Goal: Navigation & Orientation: Find specific page/section

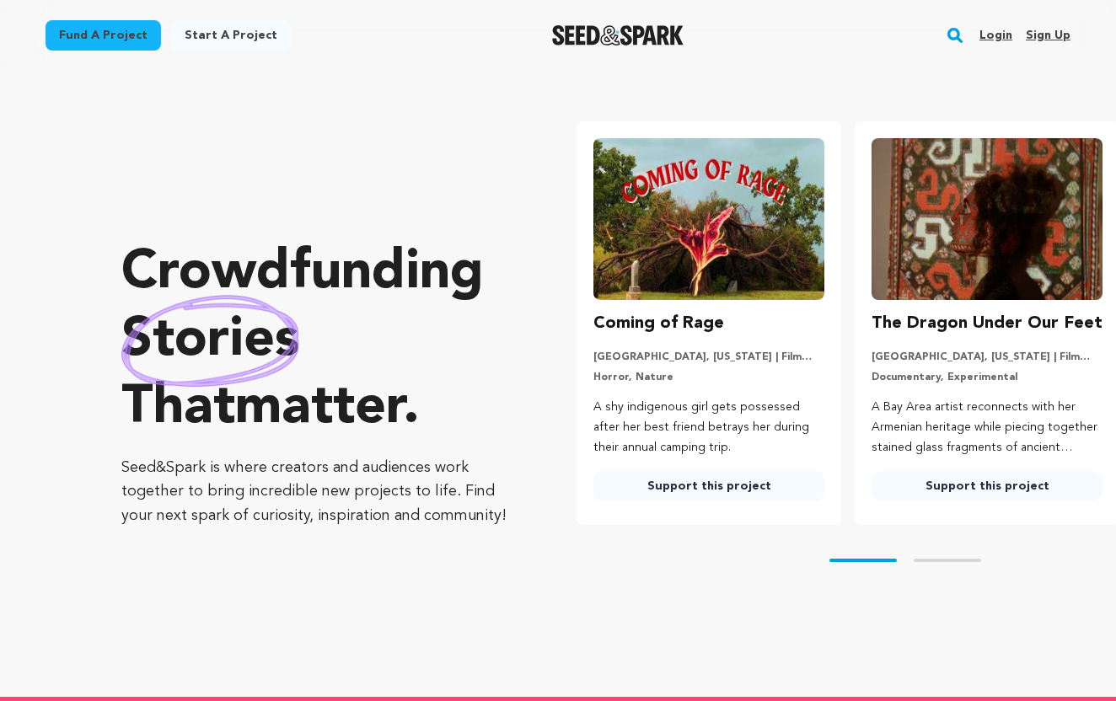
click at [1003, 37] on link "Login" at bounding box center [996, 35] width 33 height 27
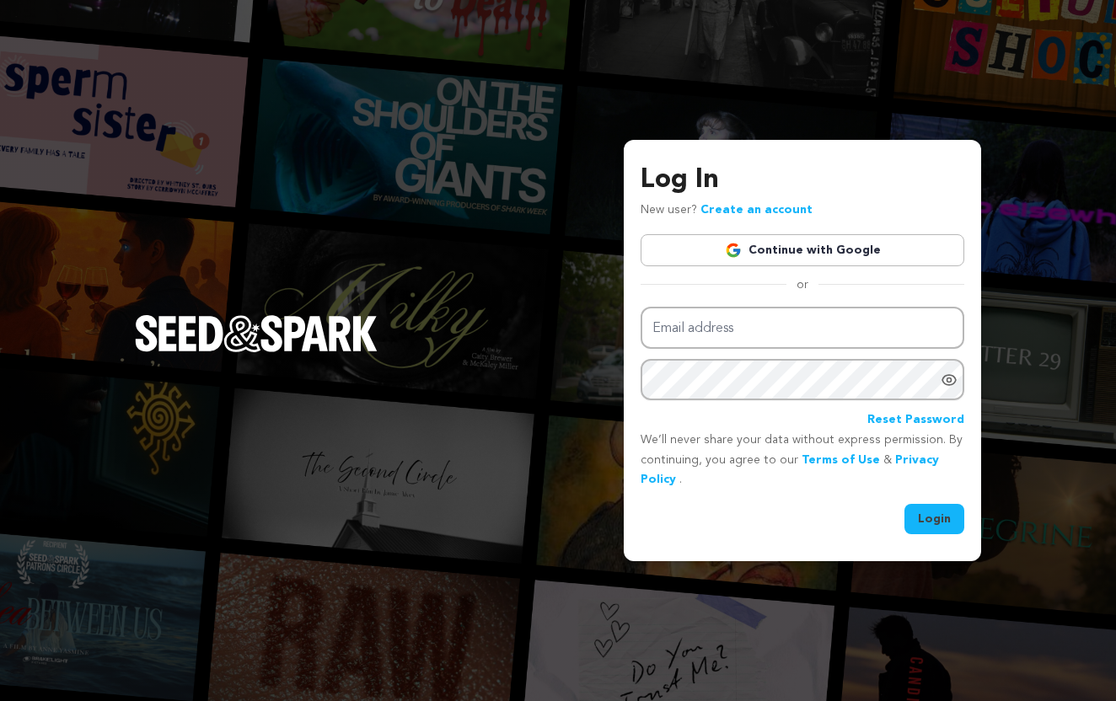
click at [792, 260] on link "Continue with Google" at bounding box center [803, 250] width 324 height 32
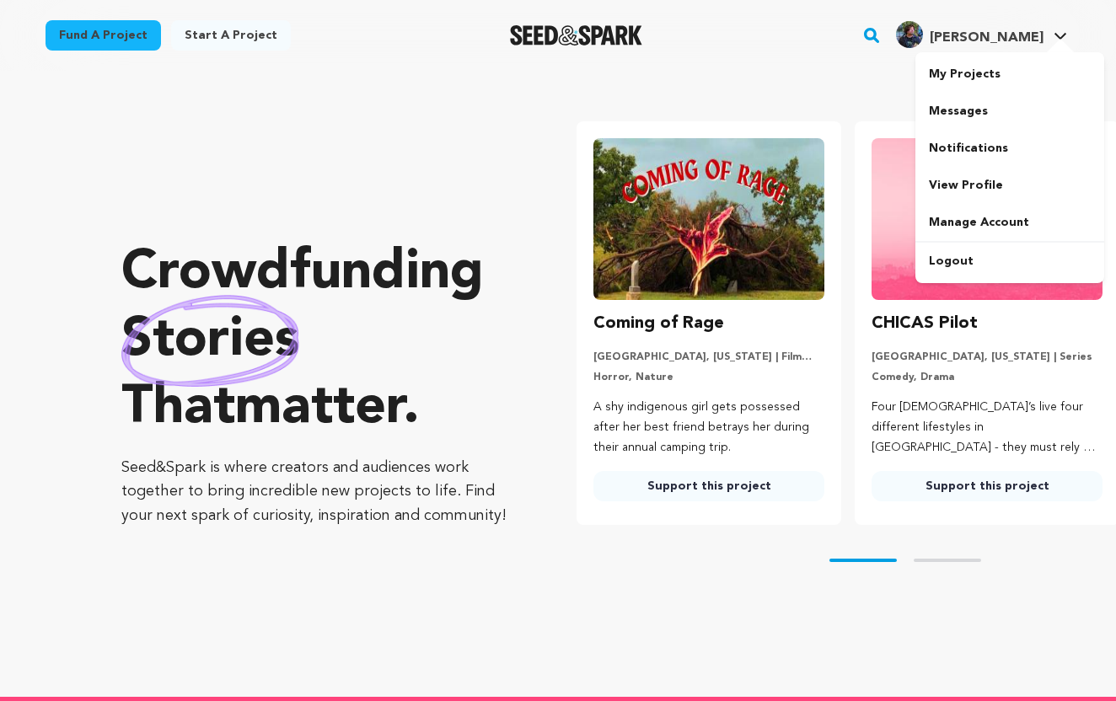
click at [1044, 48] on div at bounding box center [1061, 47] width 34 height 17
click at [992, 83] on link "My Projects" at bounding box center [1009, 74] width 189 height 37
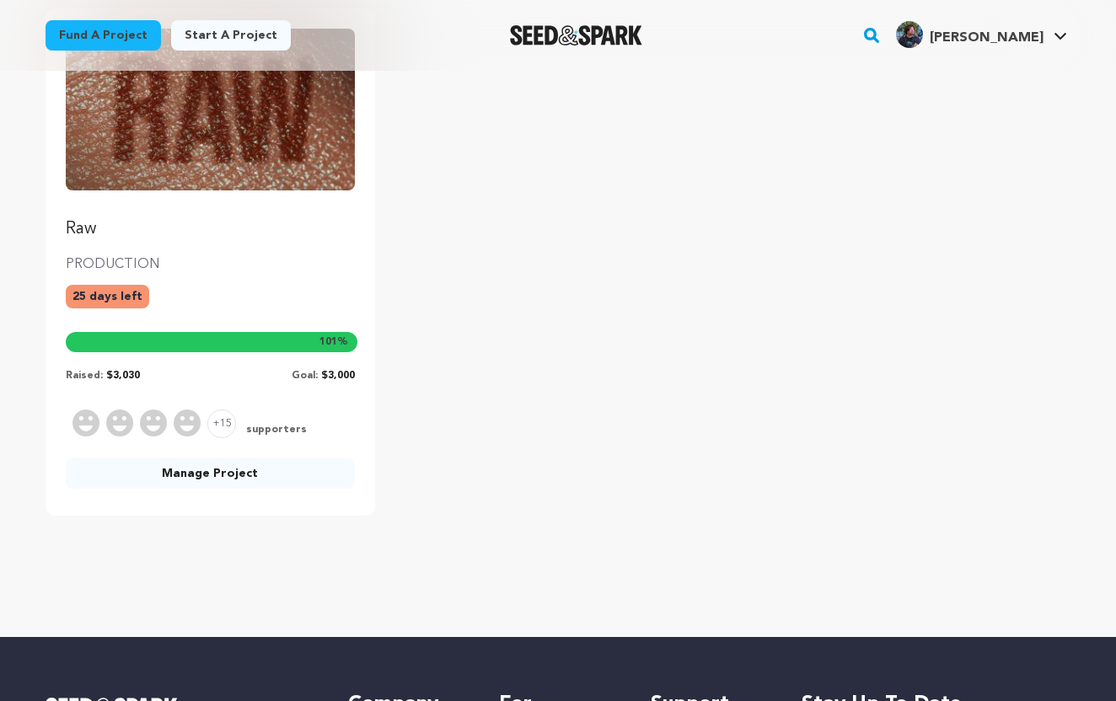
scroll to position [239, 0]
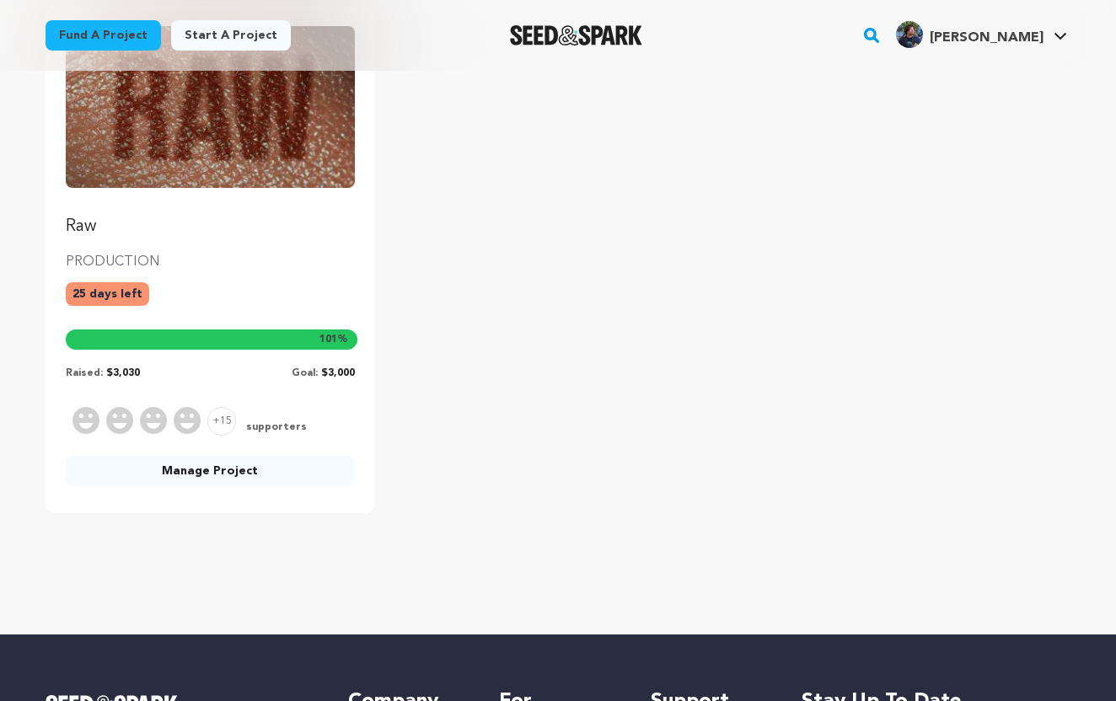
click at [72, 225] on p "Raw" at bounding box center [210, 227] width 289 height 24
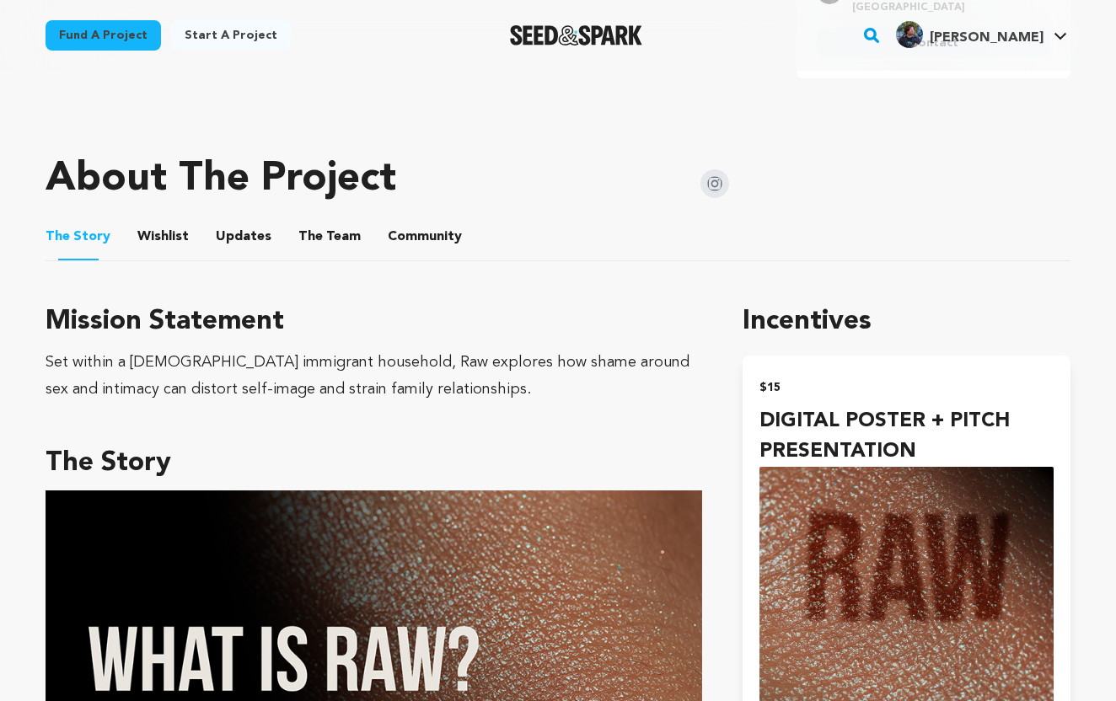
scroll to position [817, 0]
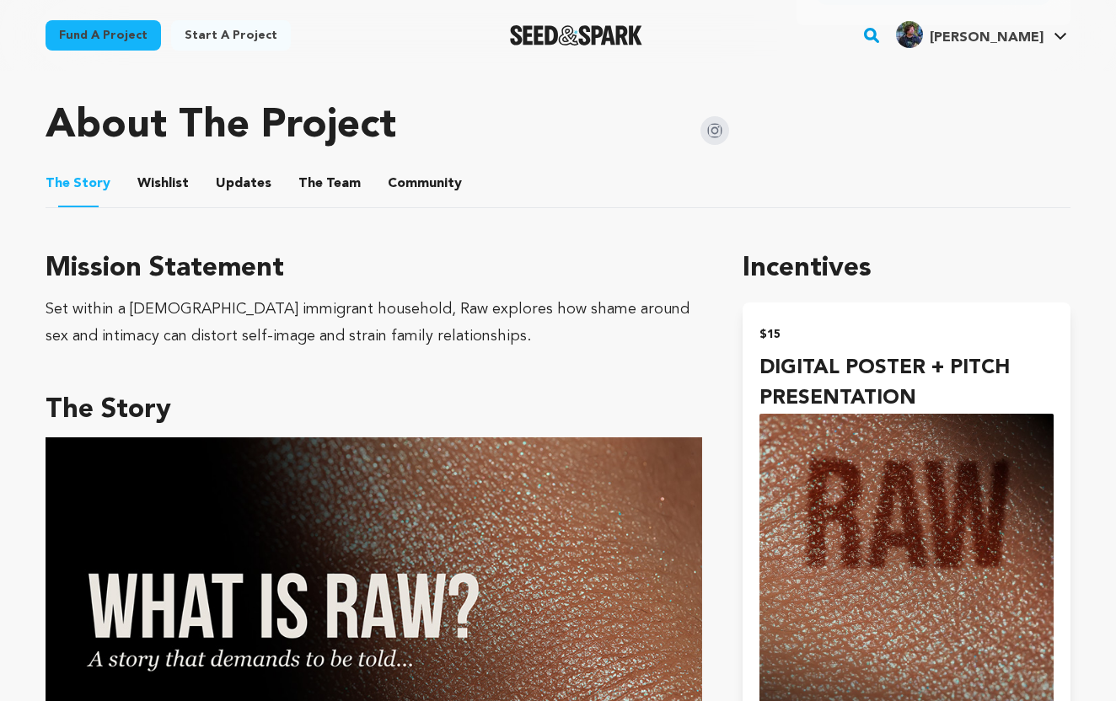
click at [426, 182] on button "Community" at bounding box center [425, 187] width 40 height 40
